Goal: Transaction & Acquisition: Purchase product/service

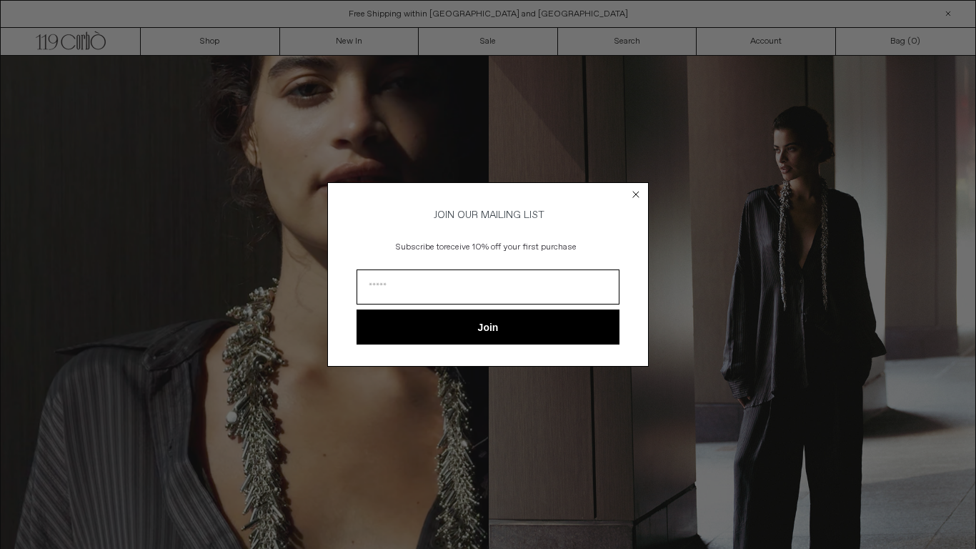
click at [642, 190] on circle "Close dialog" at bounding box center [636, 194] width 14 height 14
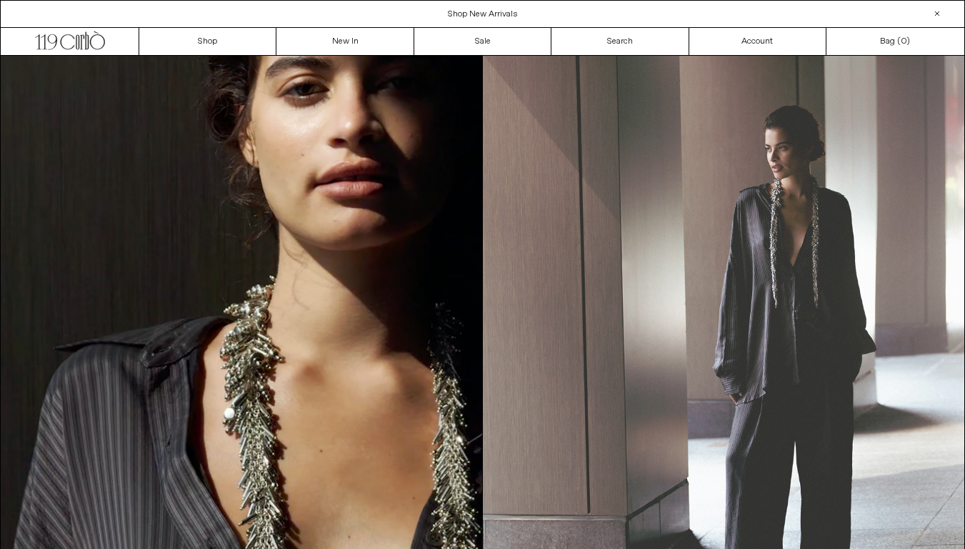
click at [636, 190] on img at bounding box center [724, 359] width 482 height 607
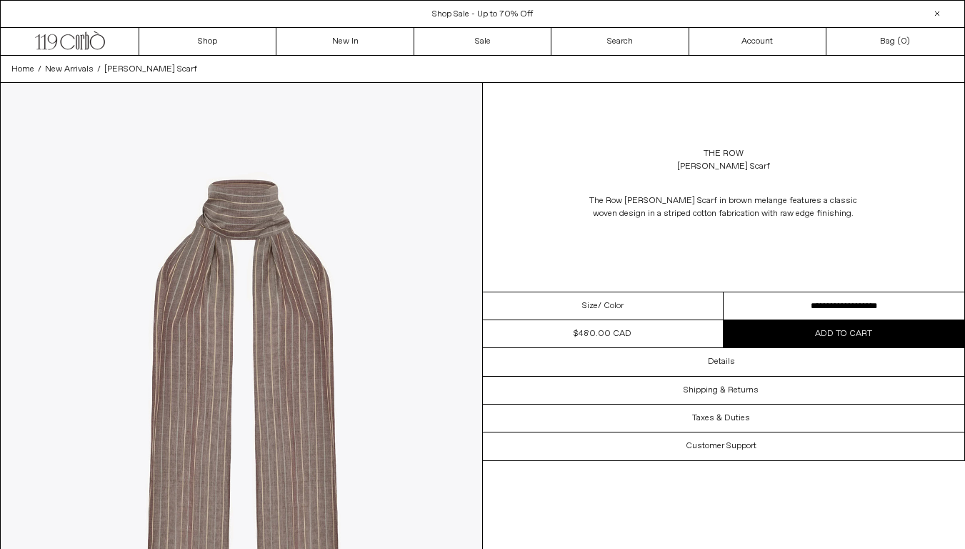
click at [636, 190] on p "The Row [PERSON_NAME] Scarf in brown melange features a classic woven design in…" at bounding box center [724, 207] width 286 height 40
